Goal: Task Accomplishment & Management: Use online tool/utility

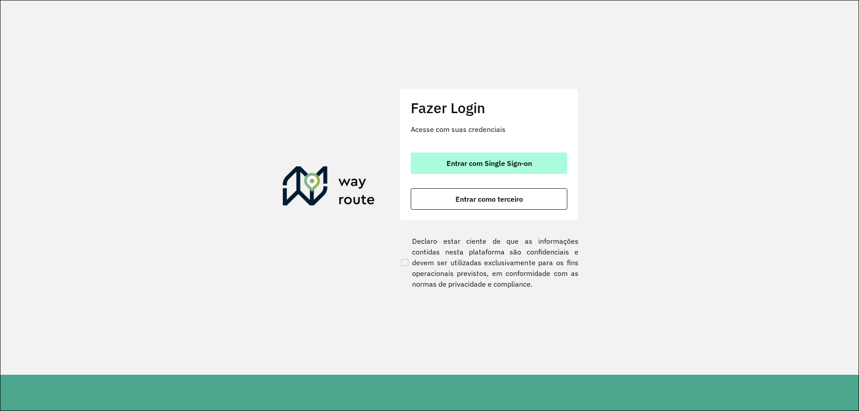
click at [504, 158] on button "Entrar com Single Sign-on" at bounding box center [488, 162] width 157 height 21
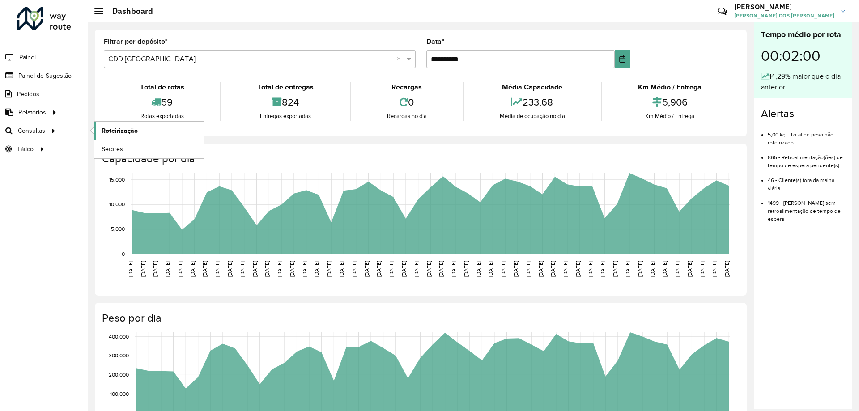
click at [125, 132] on span "Roteirização" at bounding box center [120, 130] width 36 height 9
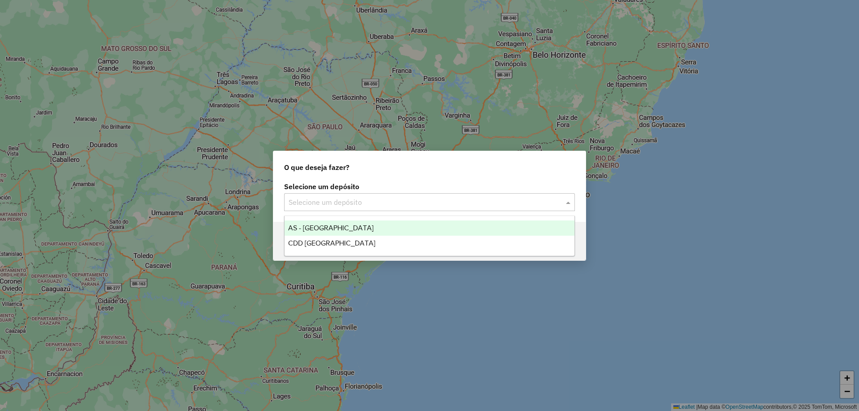
click at [392, 201] on input "text" at bounding box center [420, 202] width 264 height 11
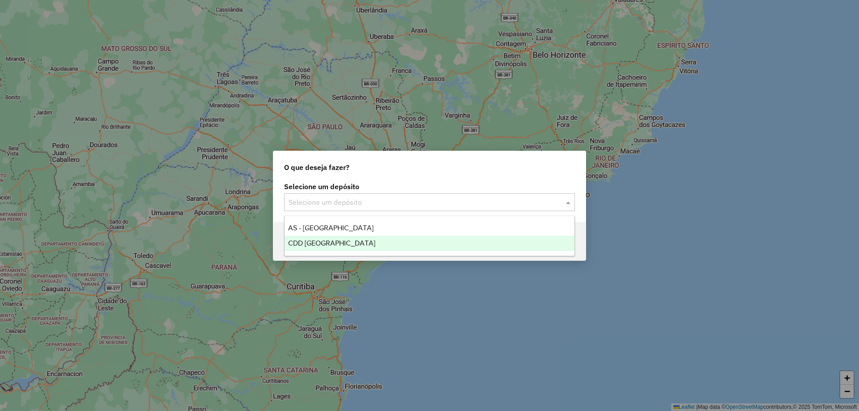
click at [326, 248] on div "CDD [GEOGRAPHIC_DATA]" at bounding box center [429, 243] width 290 height 15
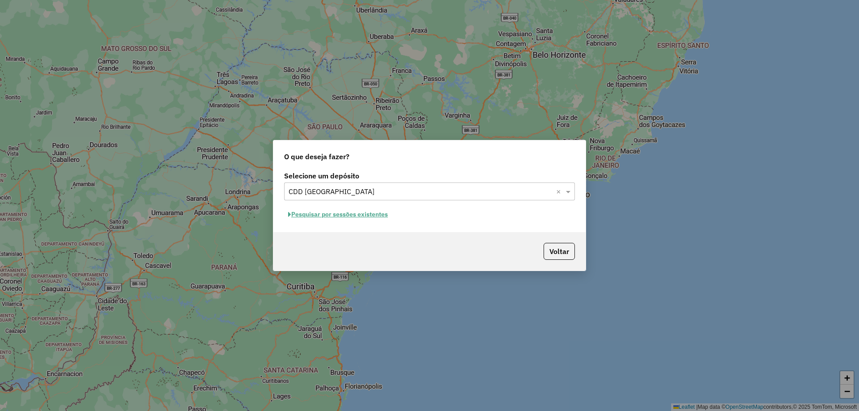
click at [341, 215] on button "Pesquisar por sessões existentes" at bounding box center [338, 214] width 108 height 14
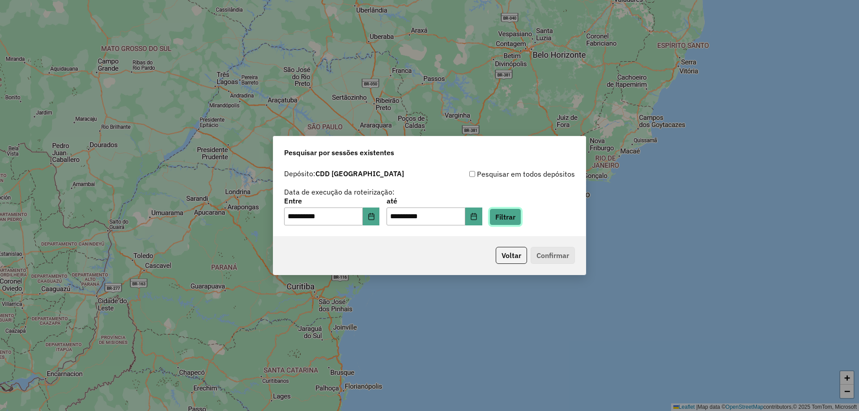
click at [521, 216] on button "Filtrar" at bounding box center [505, 216] width 32 height 17
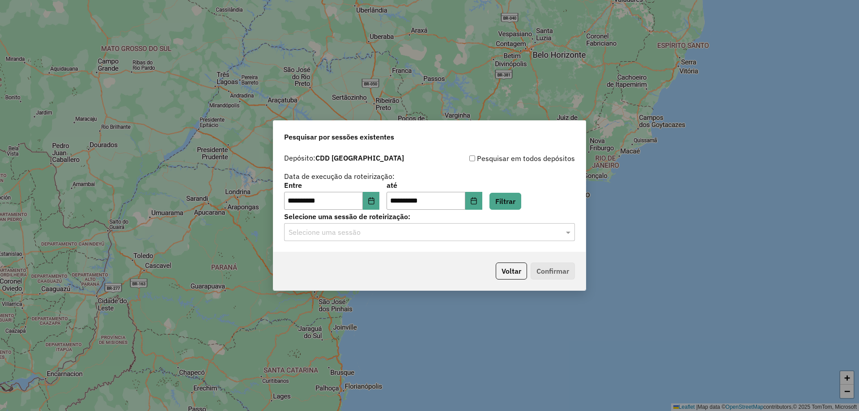
click at [317, 233] on input "text" at bounding box center [420, 232] width 264 height 11
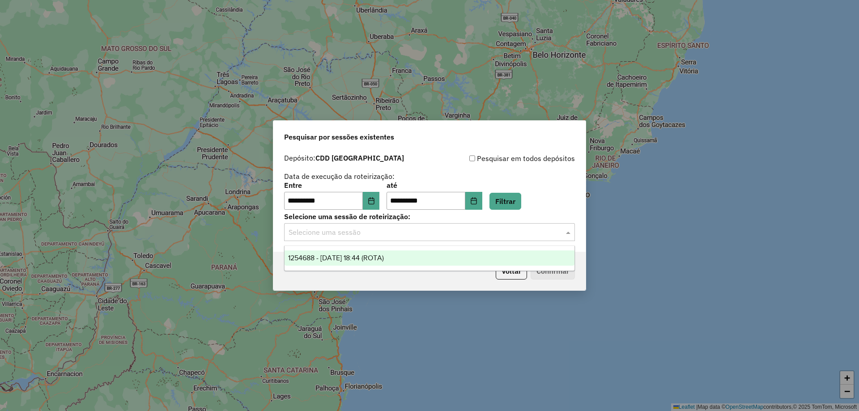
click at [352, 260] on span "1254688 - [DATE] 18:44 (ROTA)" at bounding box center [336, 258] width 96 height 8
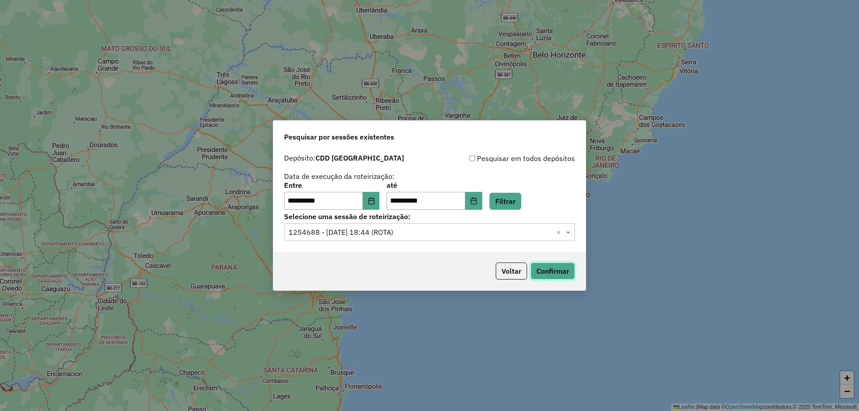
click at [573, 276] on button "Confirmar" at bounding box center [552, 270] width 44 height 17
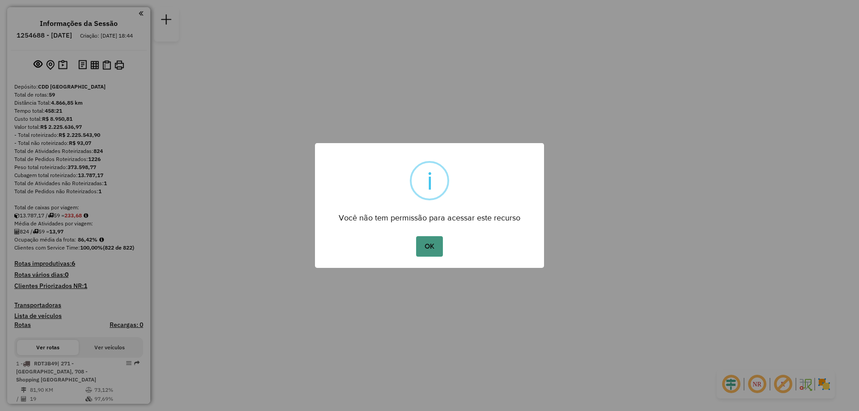
click at [424, 252] on button "OK" at bounding box center [429, 246] width 26 height 21
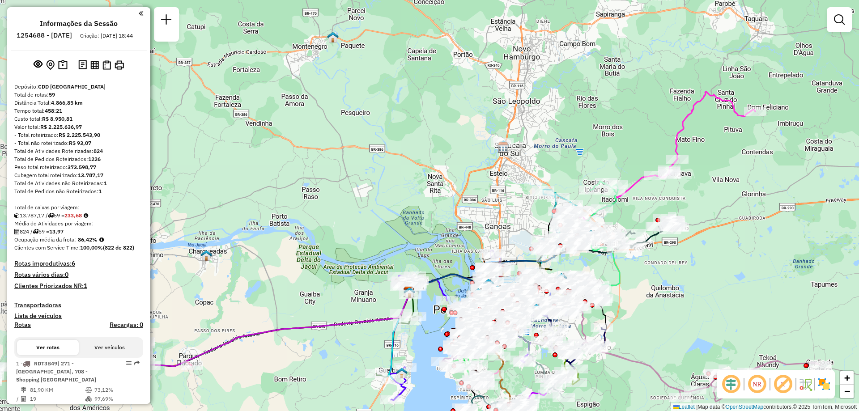
drag, startPoint x: 588, startPoint y: 131, endPoint x: 730, endPoint y: 207, distance: 161.4
click at [730, 207] on div "Janela de atendimento Grade de atendimento Capacidade Transportadoras Veículos …" at bounding box center [429, 205] width 859 height 411
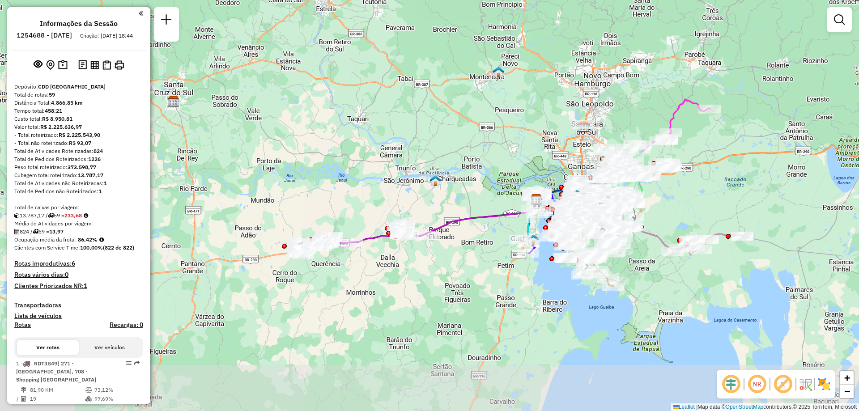
drag, startPoint x: 736, startPoint y: 252, endPoint x: 721, endPoint y: 196, distance: 57.4
click at [721, 197] on div "Janela de atendimento Grade de atendimento Capacidade Transportadoras Veículos …" at bounding box center [429, 205] width 859 height 411
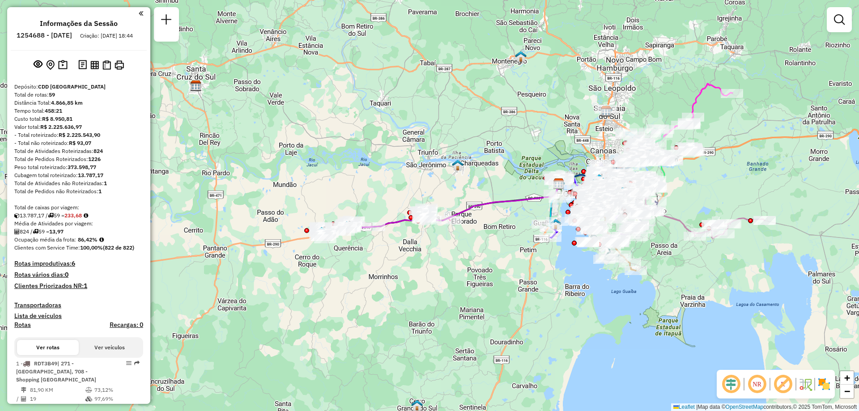
drag, startPoint x: 676, startPoint y: 278, endPoint x: 716, endPoint y: 267, distance: 41.3
click at [716, 267] on div "Janela de atendimento Grade de atendimento Capacidade Transportadoras Veículos …" at bounding box center [429, 205] width 859 height 411
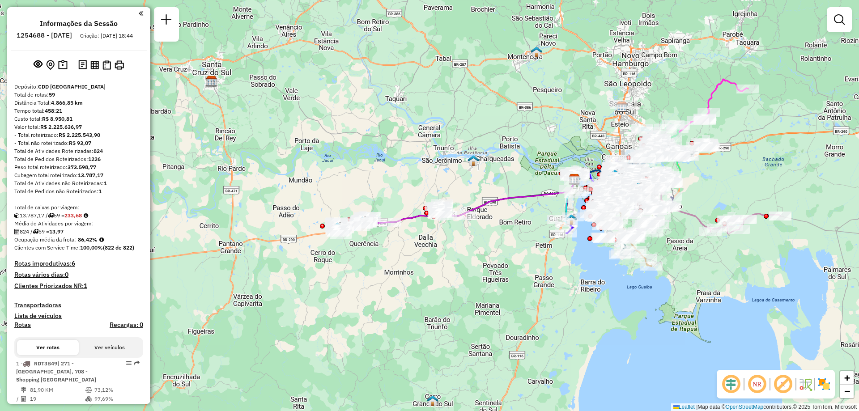
drag, startPoint x: 834, startPoint y: 28, endPoint x: 846, endPoint y: 30, distance: 12.3
click at [836, 28] on link at bounding box center [839, 20] width 18 height 18
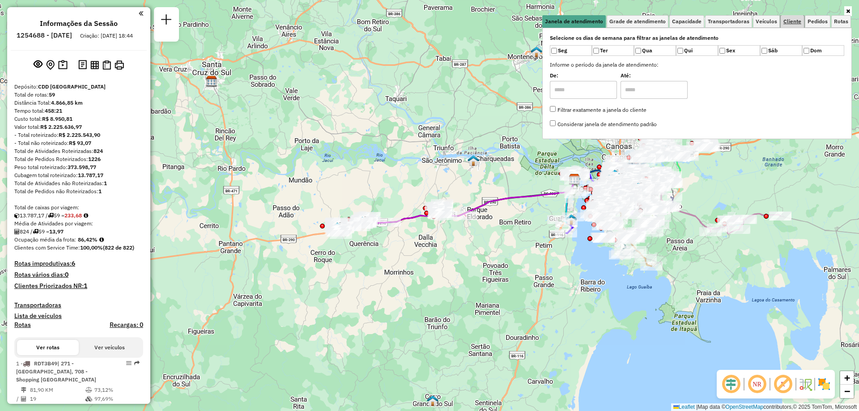
click at [795, 19] on span "Cliente" at bounding box center [792, 21] width 18 height 5
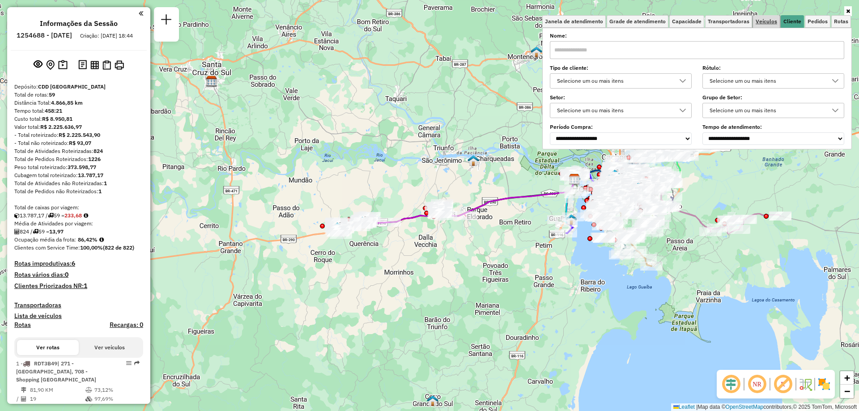
click at [763, 19] on span "Veículos" at bounding box center [765, 21] width 21 height 5
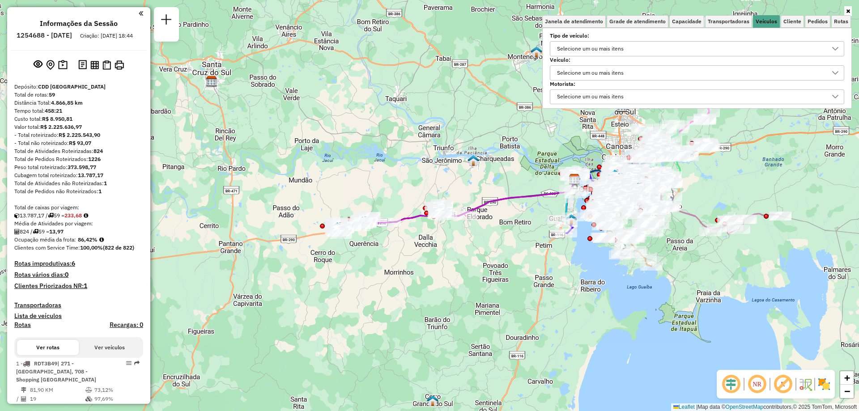
click at [597, 68] on div "Selecione um ou mais itens" at bounding box center [590, 73] width 73 height 14
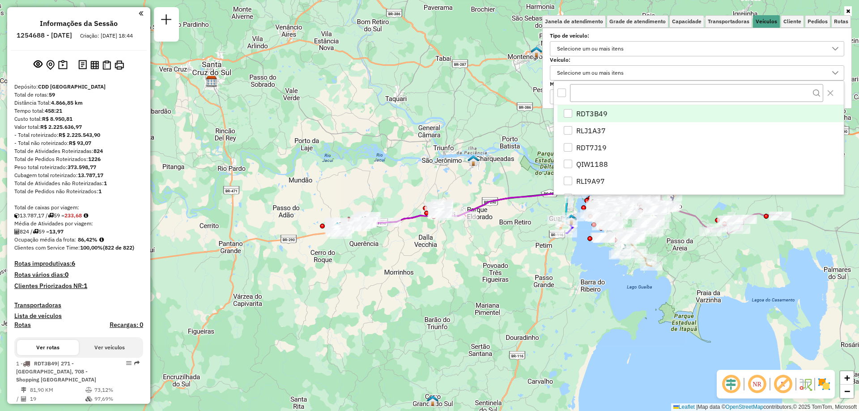
scroll to position [5, 31]
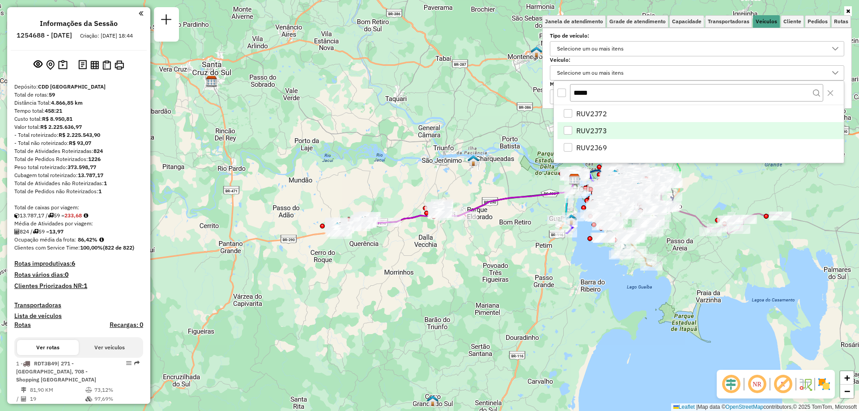
type input "*****"
click at [567, 131] on div "RUV2J73" at bounding box center [567, 130] width 8 height 8
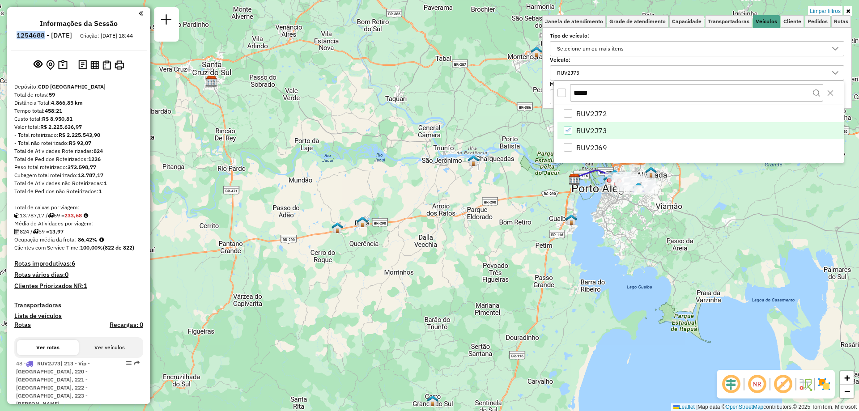
drag, startPoint x: 68, startPoint y: 37, endPoint x: 42, endPoint y: 38, distance: 26.9
click at [42, 38] on h6 "1254688 - 28/08/2025" at bounding box center [44, 35] width 55 height 8
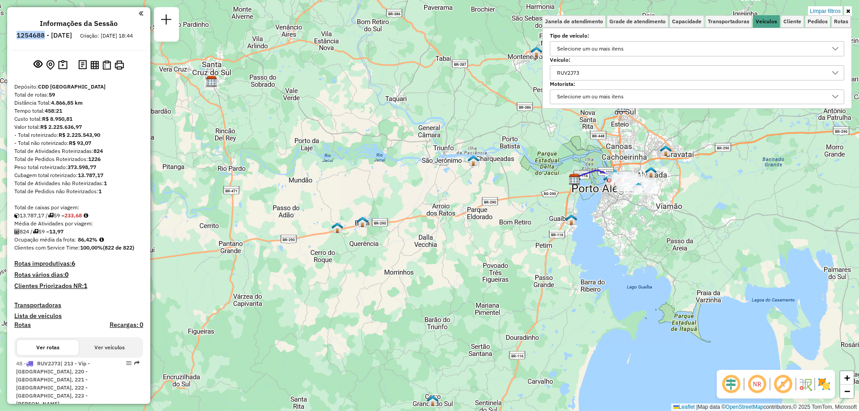
copy h6 "1254688"
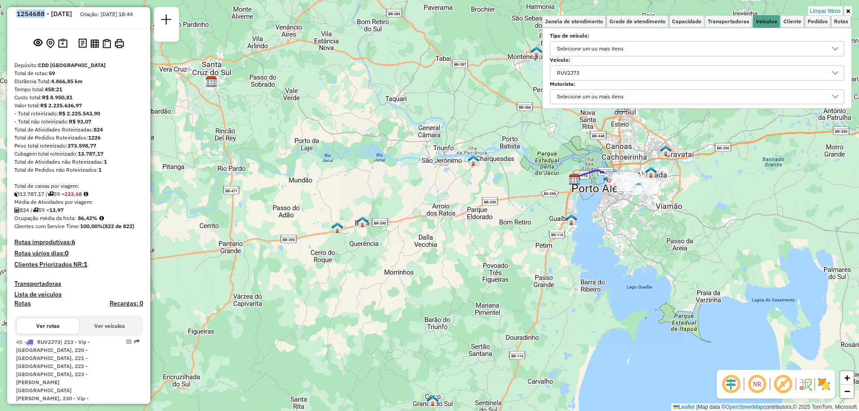
scroll to position [111, 0]
